Goal: Ask a question

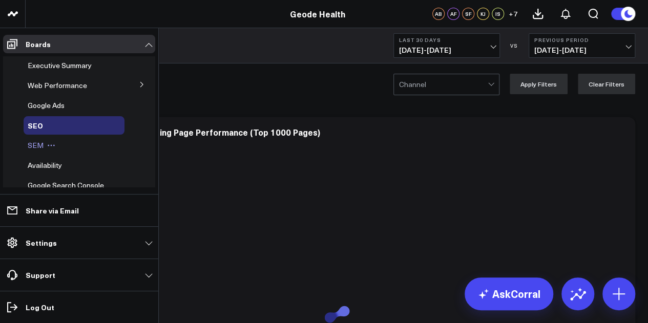
scroll to position [51, 0]
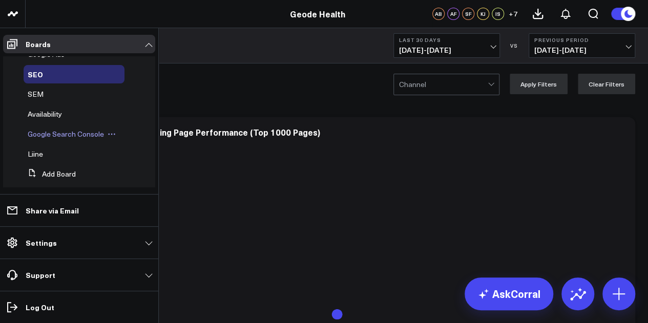
click at [73, 83] on ul "Executive Summary Web Performance Mixpanel Screener Questions Google Ads SEO SE…" at bounding box center [79, 99] width 152 height 188
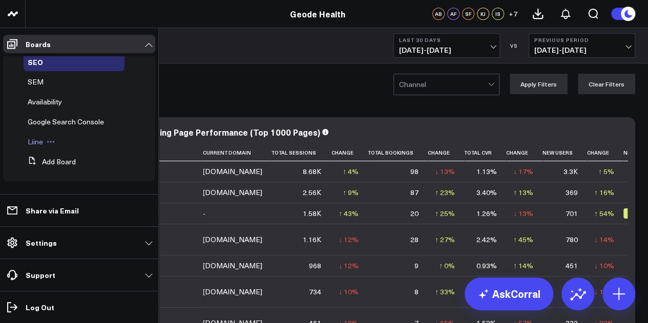
scroll to position [0, 0]
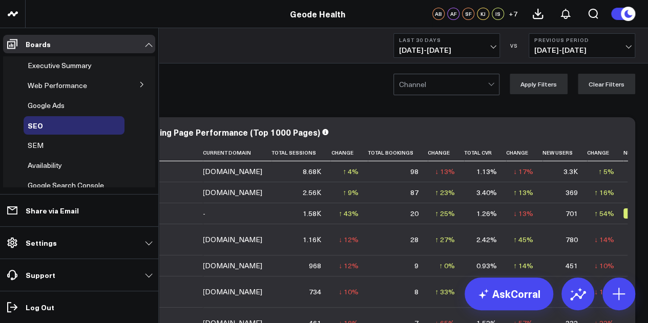
click at [133, 87] on button at bounding box center [142, 83] width 27 height 15
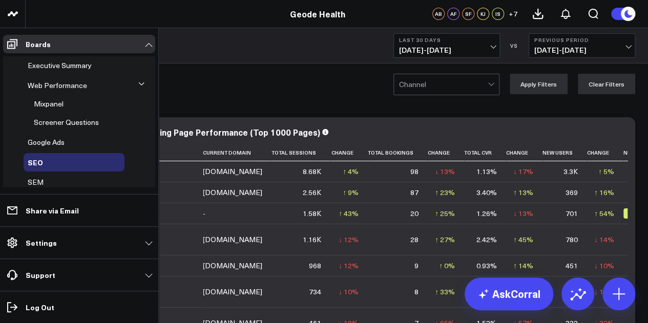
click at [53, 104] on span "Mixpanel" at bounding box center [49, 104] width 30 height 10
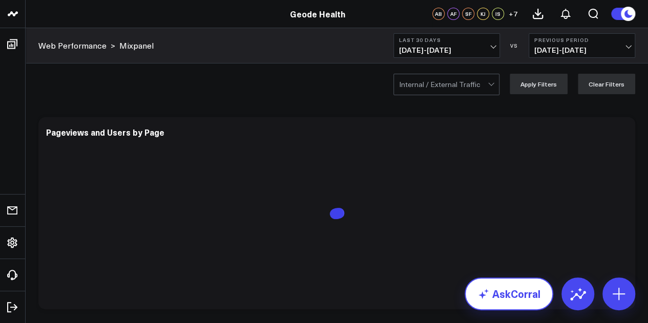
click at [522, 297] on link "AskCorral" at bounding box center [508, 294] width 89 height 33
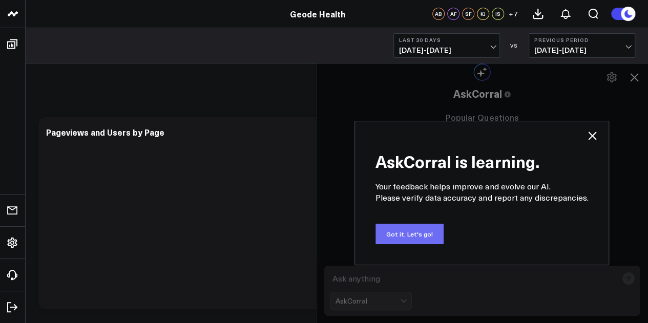
click at [430, 239] on button "Got it. Let's go!" at bounding box center [409, 234] width 68 height 20
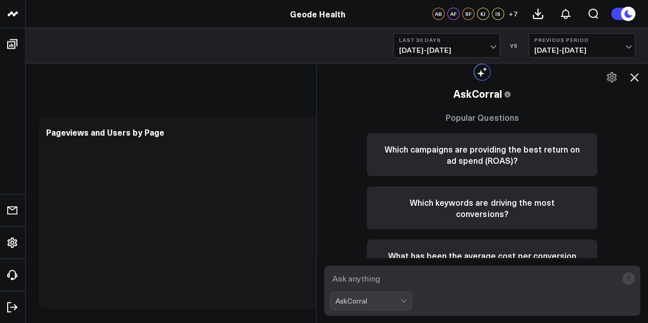
click at [403, 275] on textarea at bounding box center [474, 278] width 288 height 18
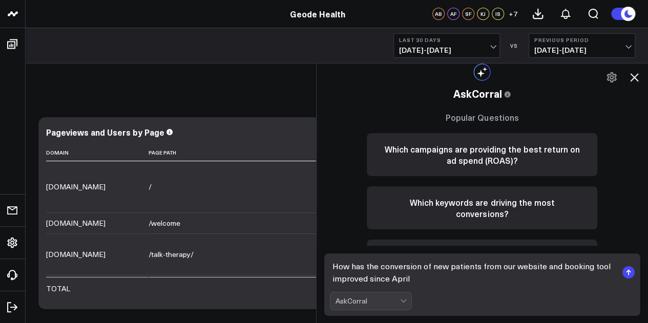
type textarea "How has the conversion of new patients from our website and booking tool improv…"
